Goal: Navigation & Orientation: Find specific page/section

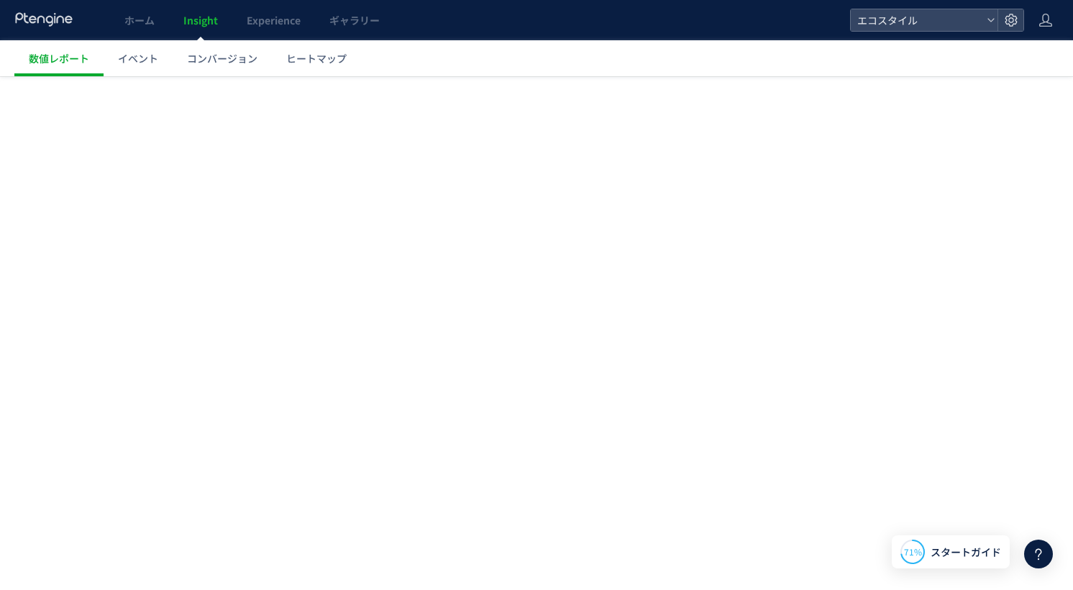
click at [147, 17] on span "ホーム" at bounding box center [139, 20] width 30 height 14
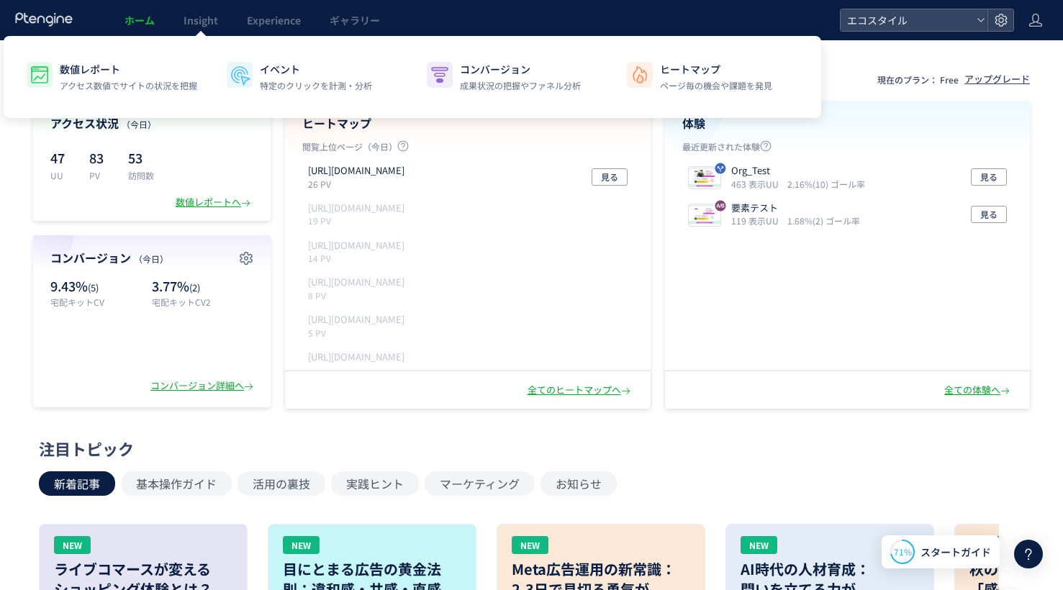
click at [201, 22] on span "Insight" at bounding box center [200, 20] width 35 height 14
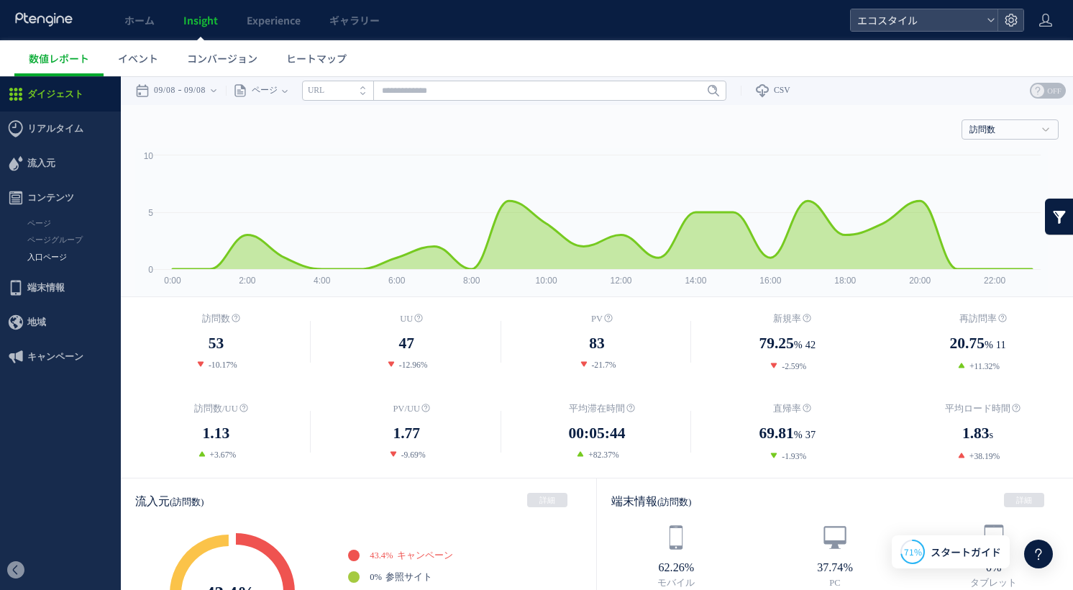
click at [46, 255] on link "入口ページ" at bounding box center [60, 257] width 121 height 17
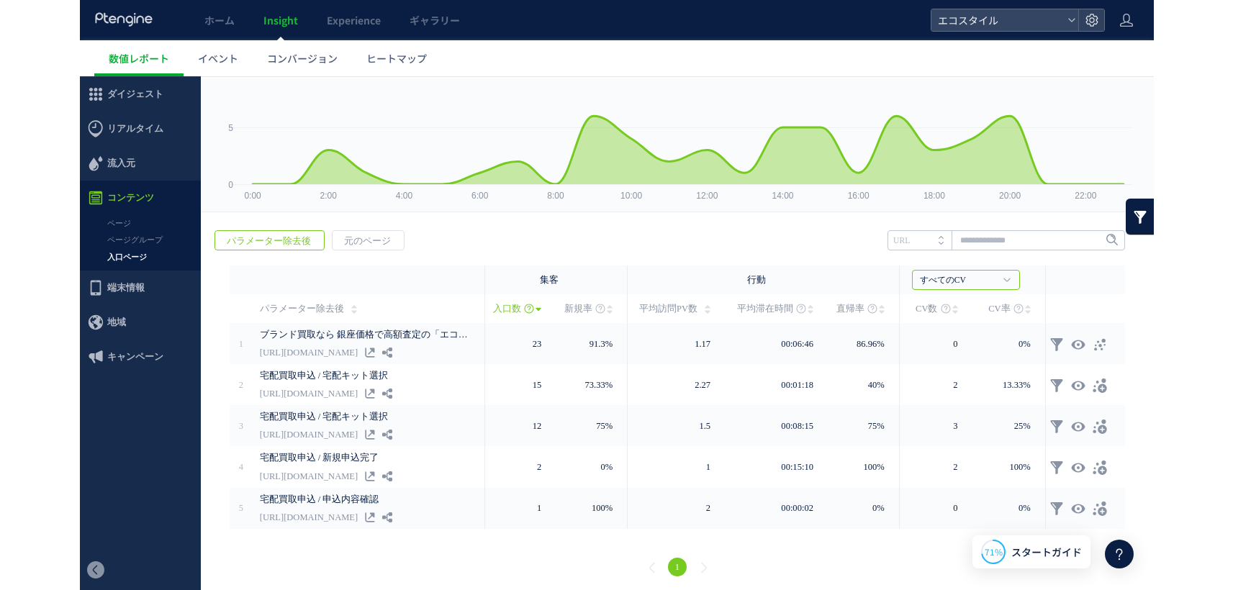
scroll to position [87, 0]
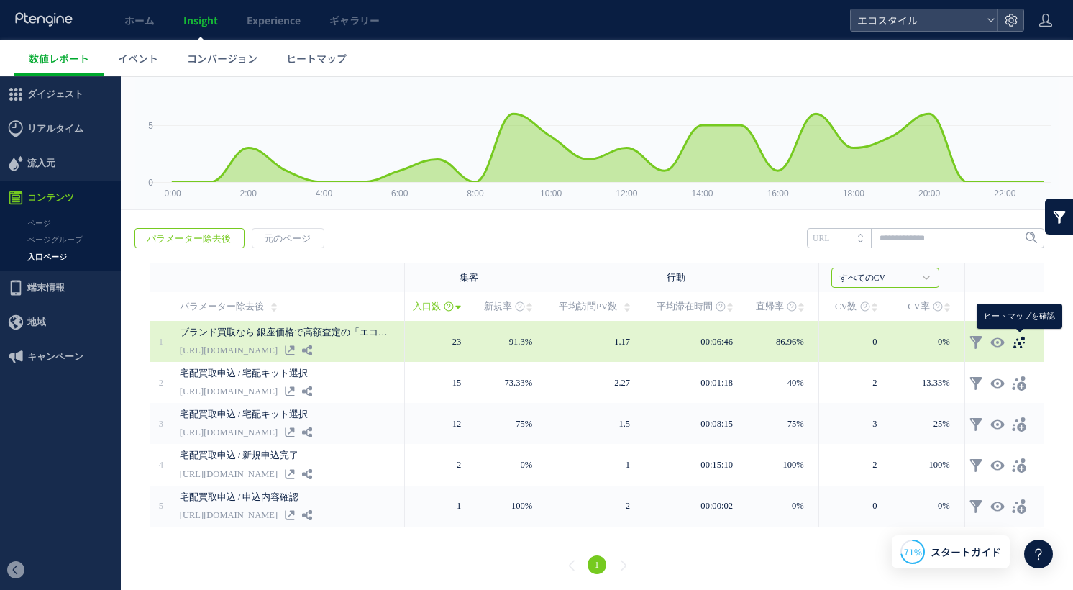
click at [1022, 340] on icon at bounding box center [1019, 342] width 14 height 14
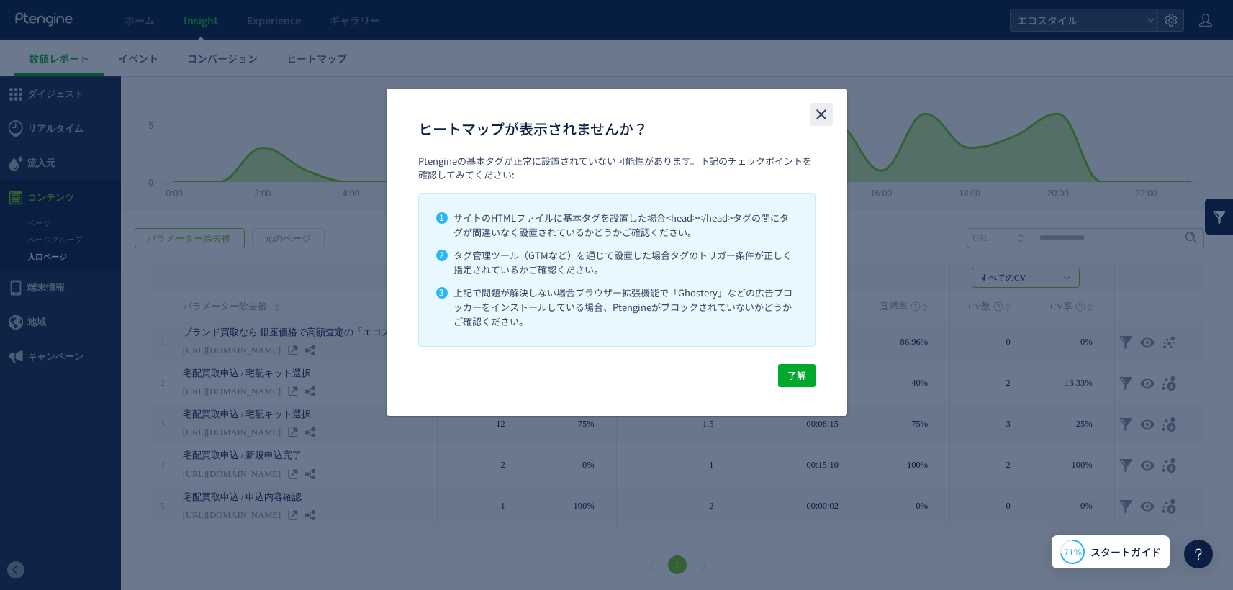
click at [817, 113] on icon "close" at bounding box center [820, 114] width 17 height 17
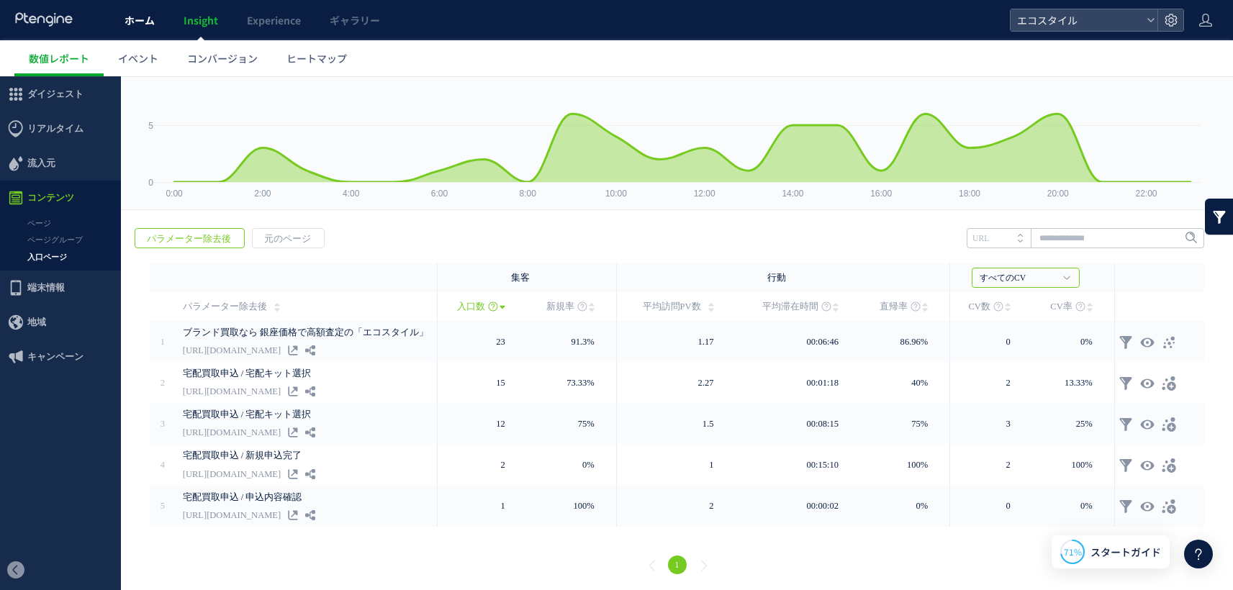
click at [154, 21] on link "ホーム" at bounding box center [139, 20] width 59 height 40
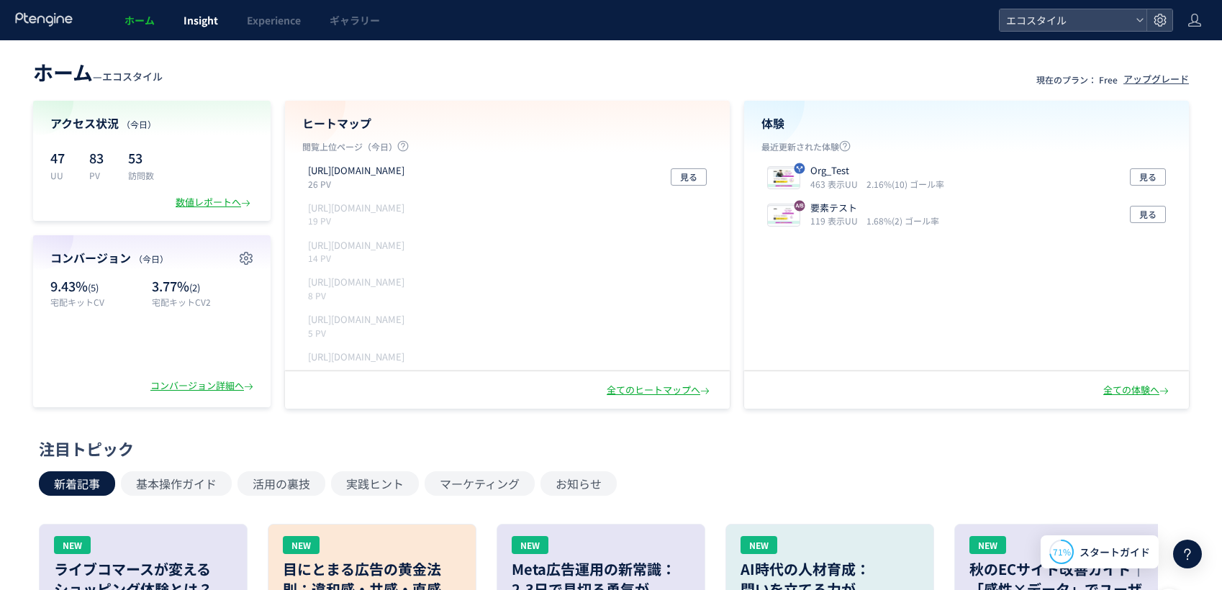
click at [194, 14] on span "Insight" at bounding box center [200, 20] width 35 height 14
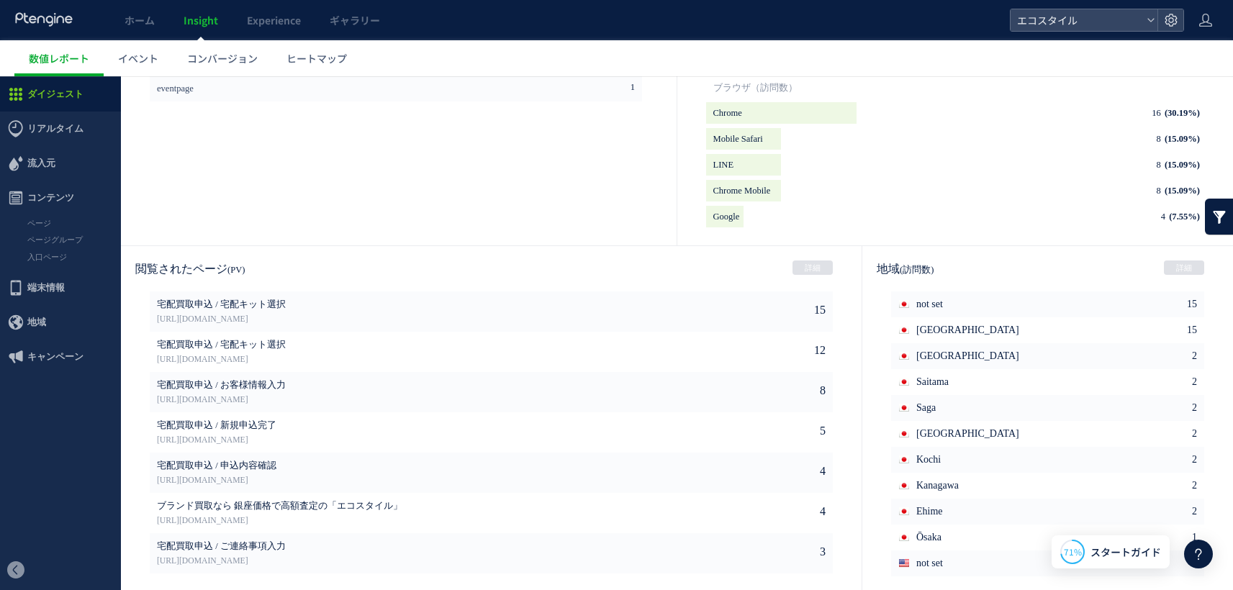
scroll to position [690, 0]
